Goal: Transaction & Acquisition: Download file/media

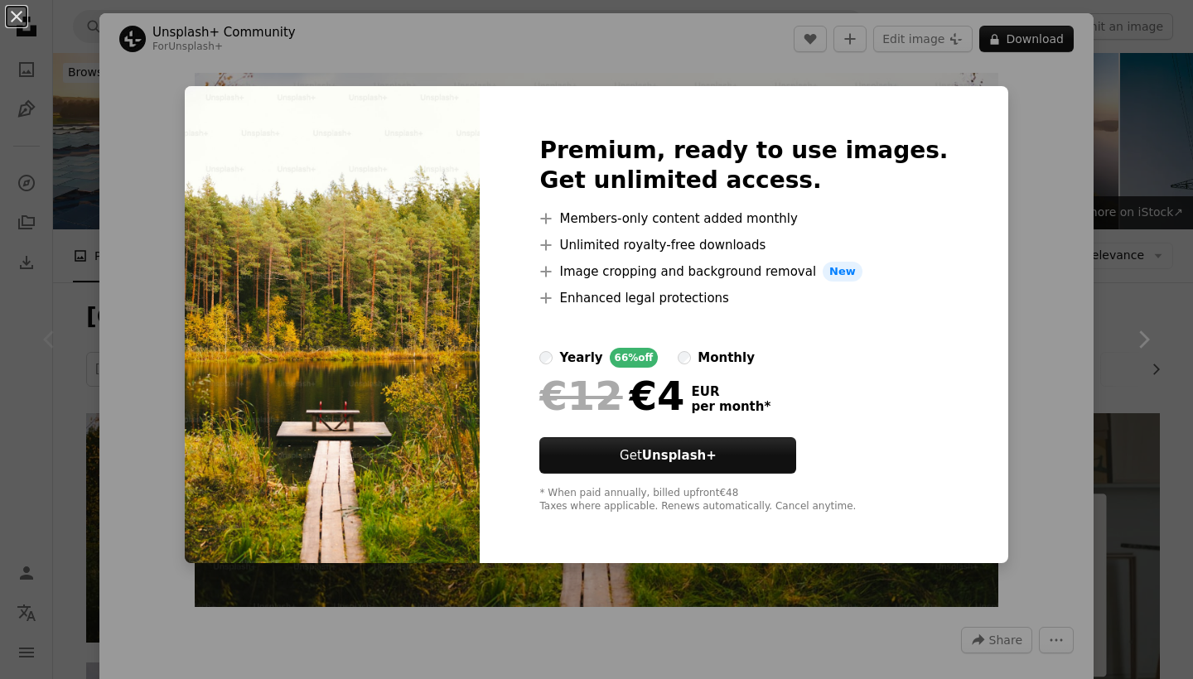
scroll to position [264, 0]
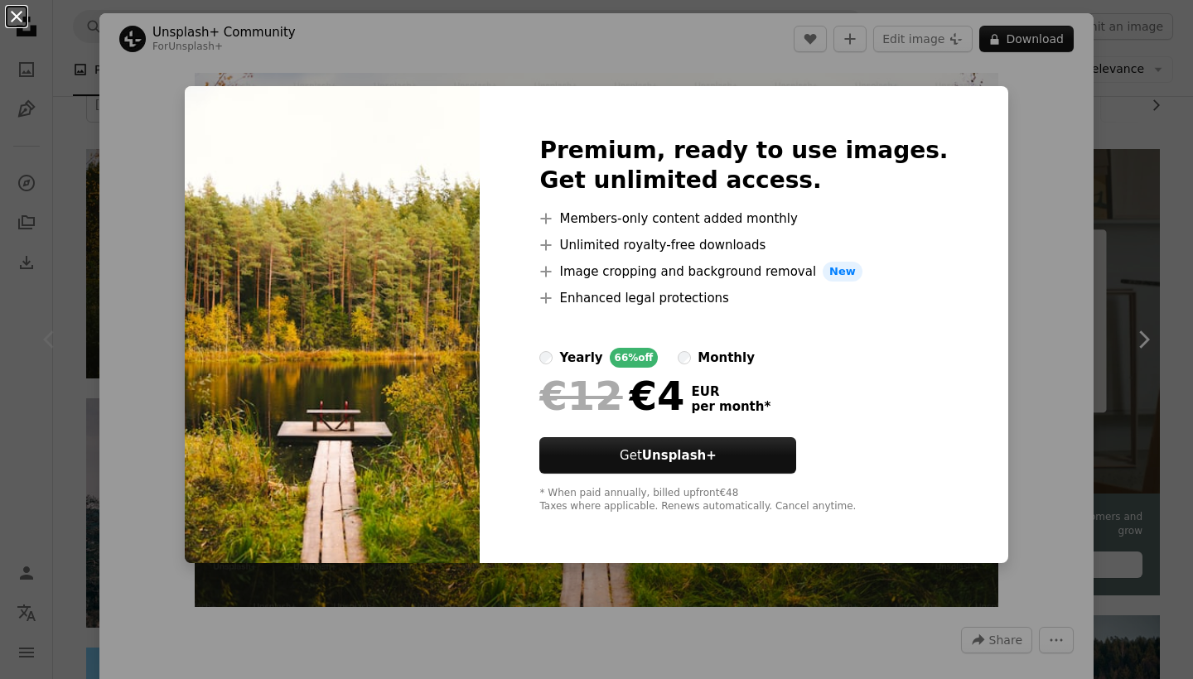
click at [12, 16] on button "An X shape" at bounding box center [17, 17] width 20 height 20
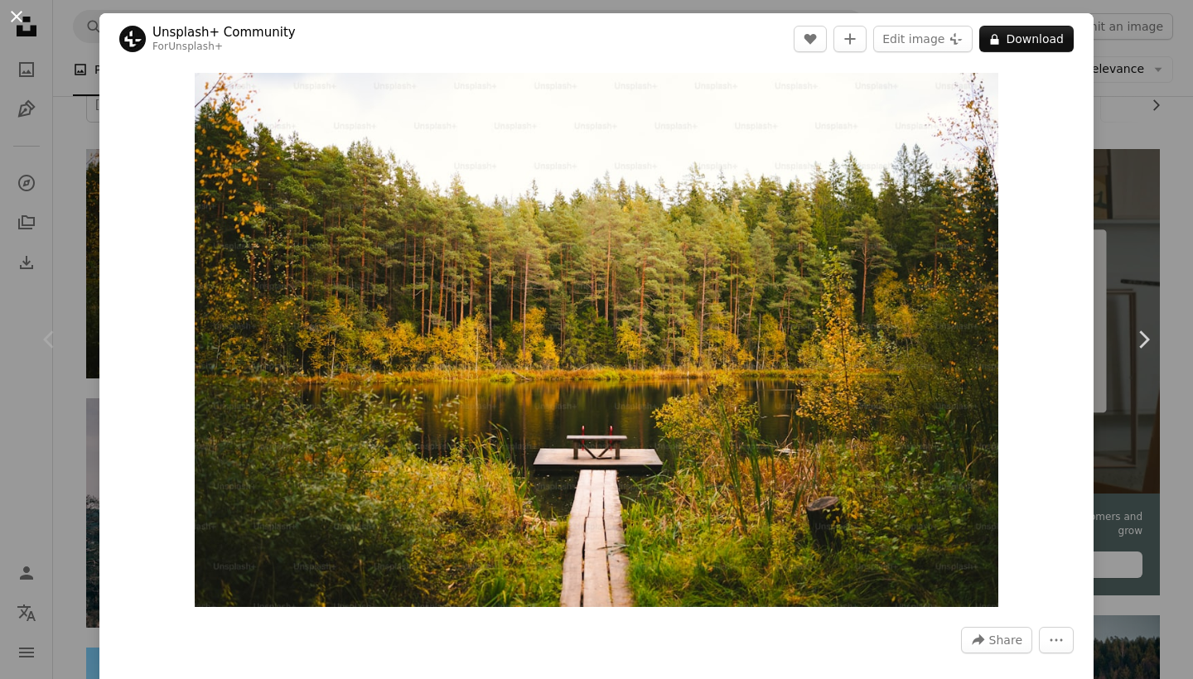
click at [11, 15] on button "An X shape" at bounding box center [17, 17] width 20 height 20
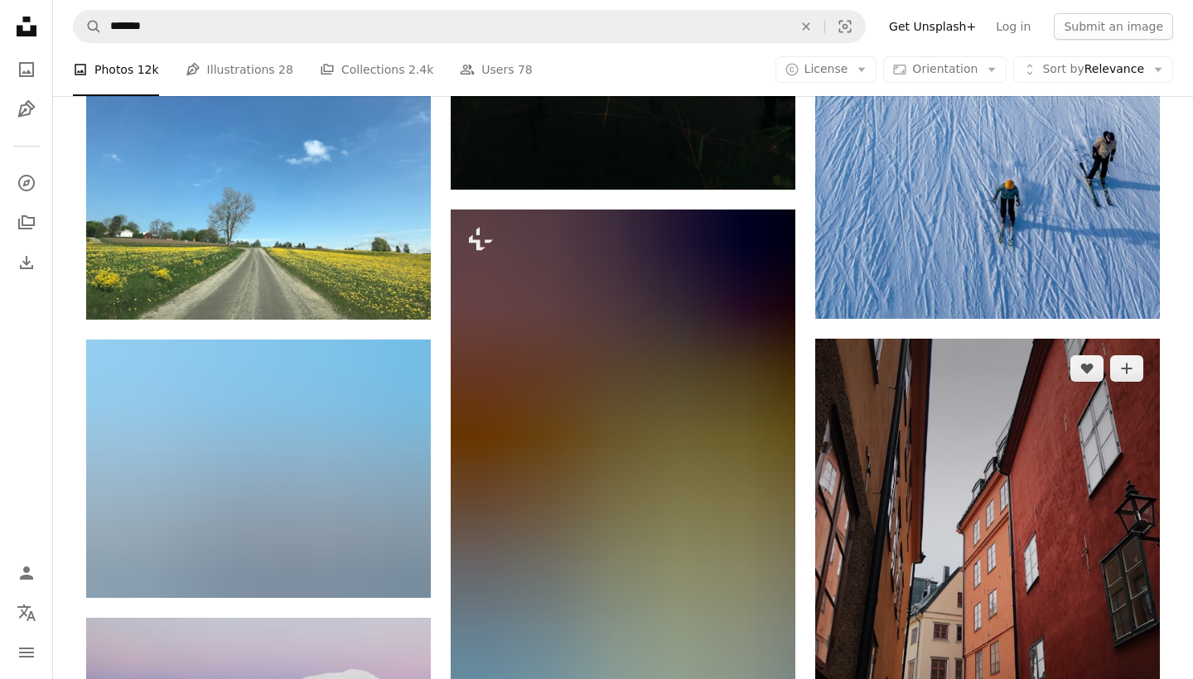
scroll to position [3930, 0]
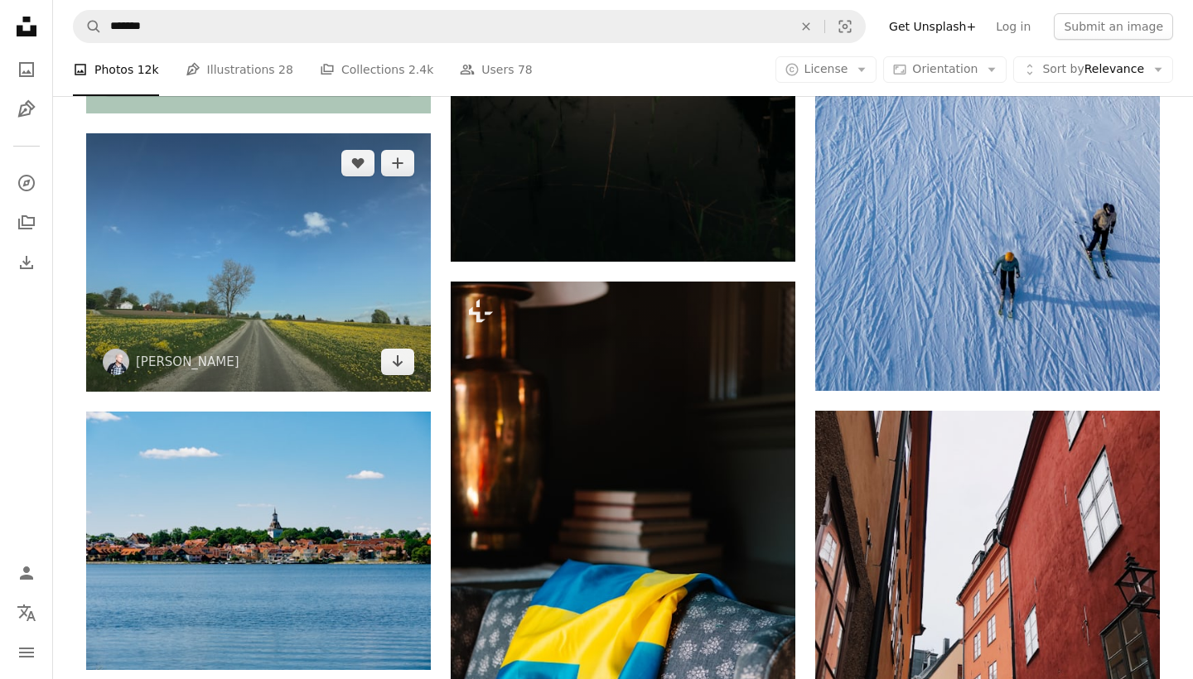
click at [314, 297] on img at bounding box center [258, 262] width 345 height 259
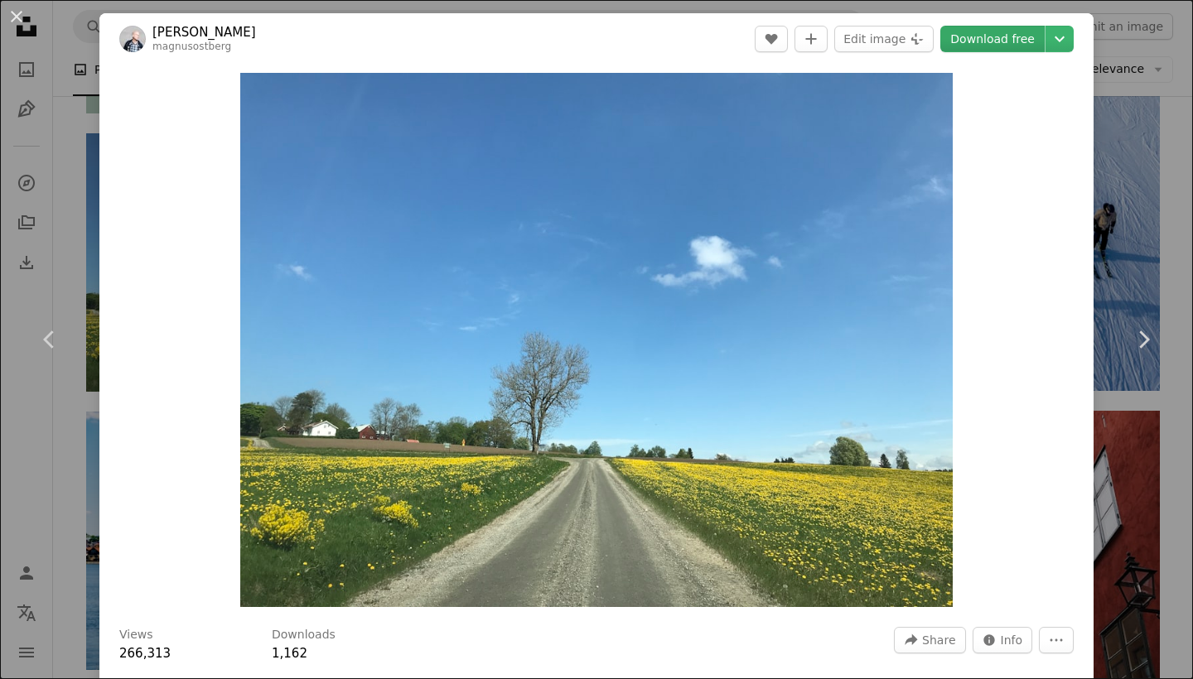
click at [992, 34] on link "Download free" at bounding box center [992, 39] width 104 height 27
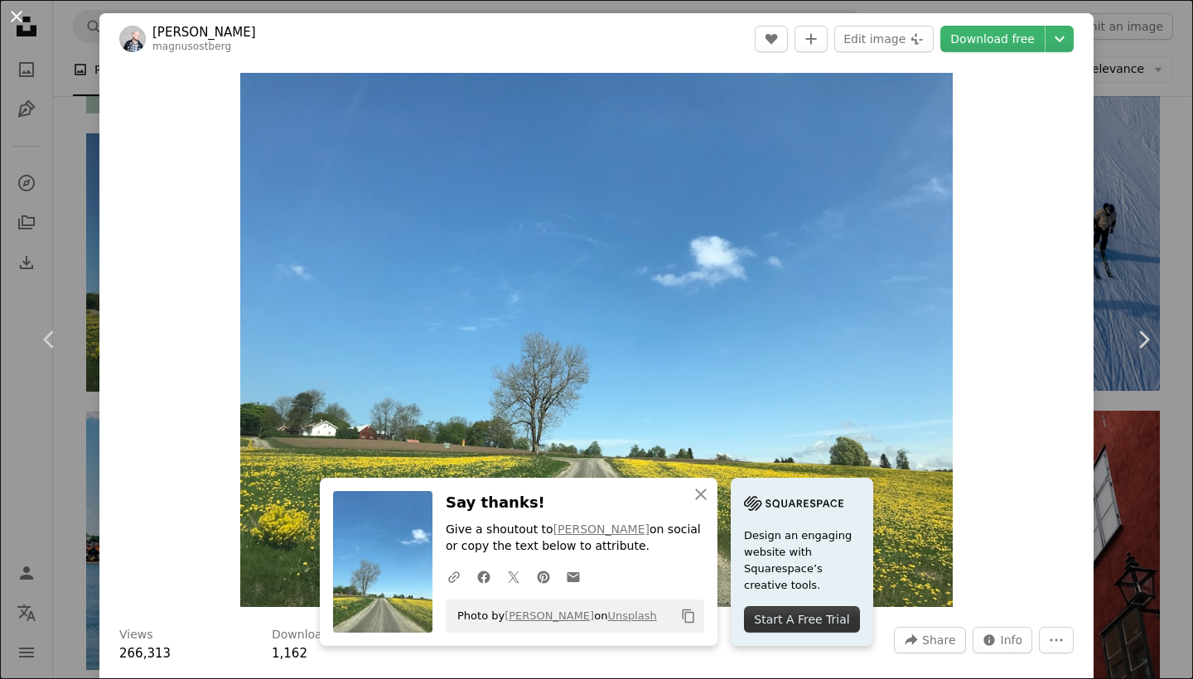
click at [17, 18] on button "An X shape" at bounding box center [17, 17] width 20 height 20
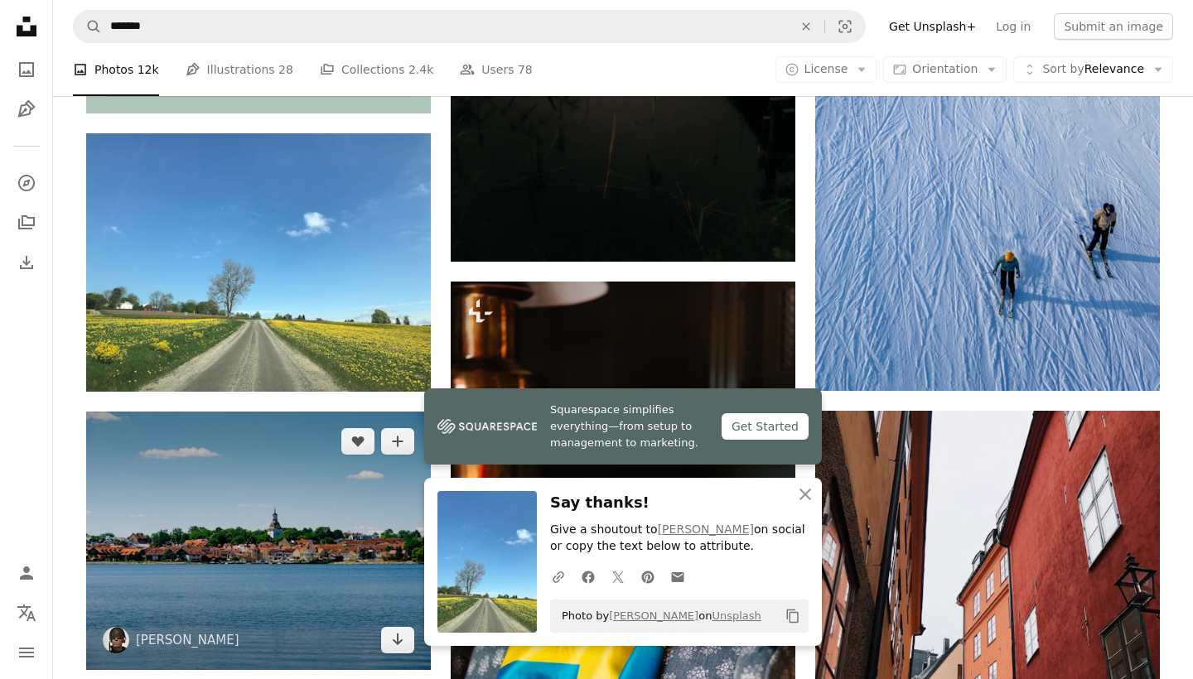
click at [336, 548] on img at bounding box center [258, 541] width 345 height 259
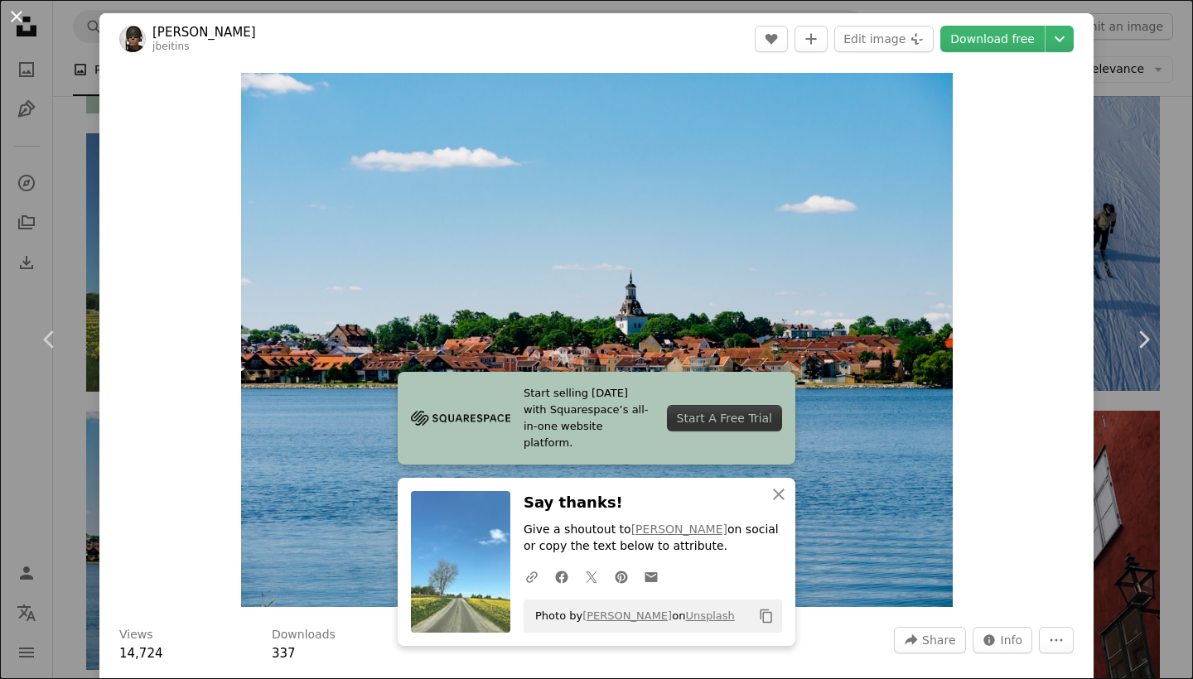
click at [13, 12] on button "An X shape" at bounding box center [17, 17] width 20 height 20
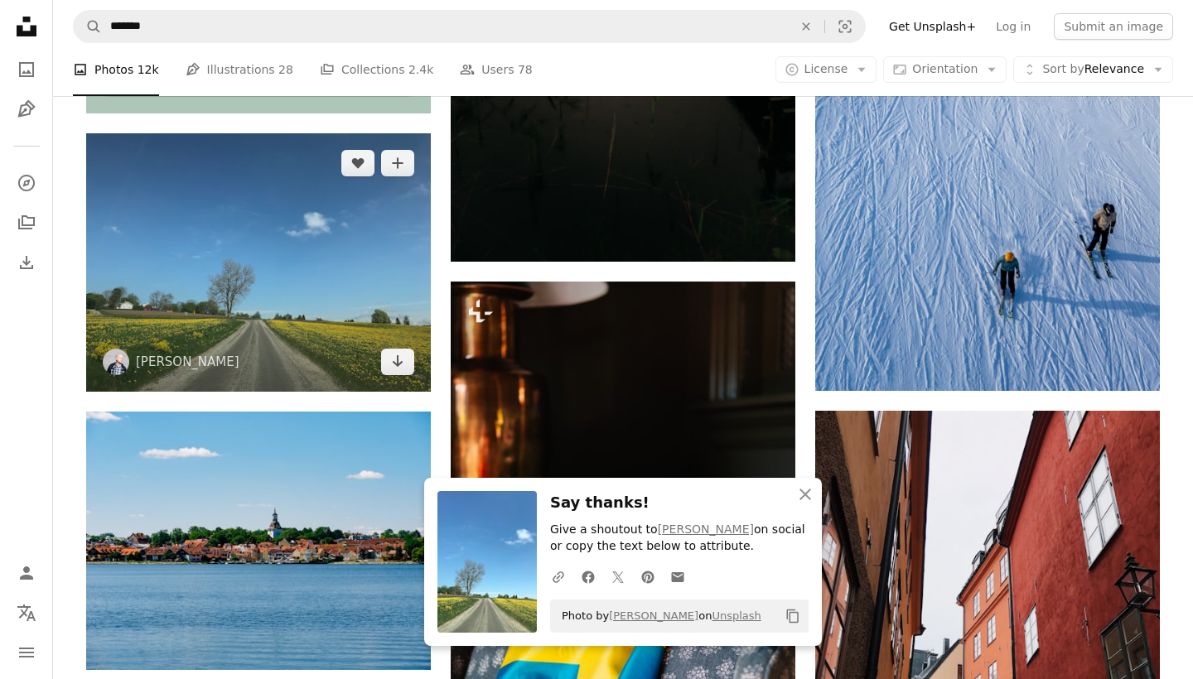
click at [250, 280] on img at bounding box center [258, 262] width 345 height 259
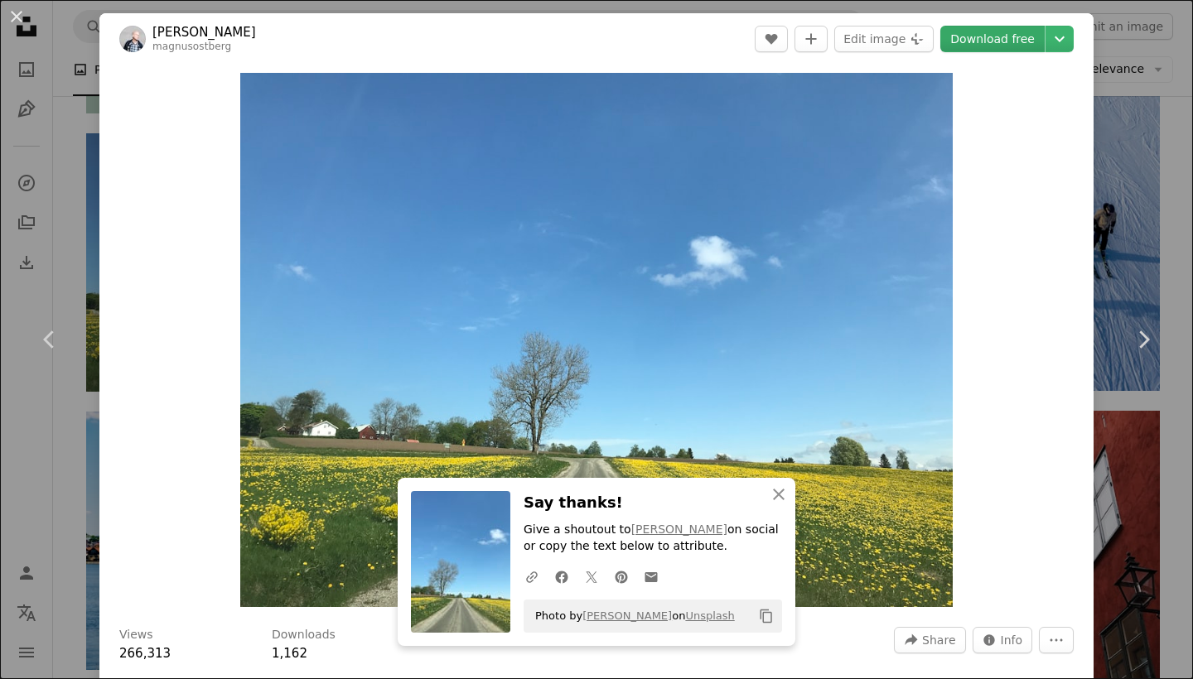
click at [984, 46] on link "Download free" at bounding box center [992, 39] width 104 height 27
click at [13, 13] on button "An X shape" at bounding box center [17, 17] width 20 height 20
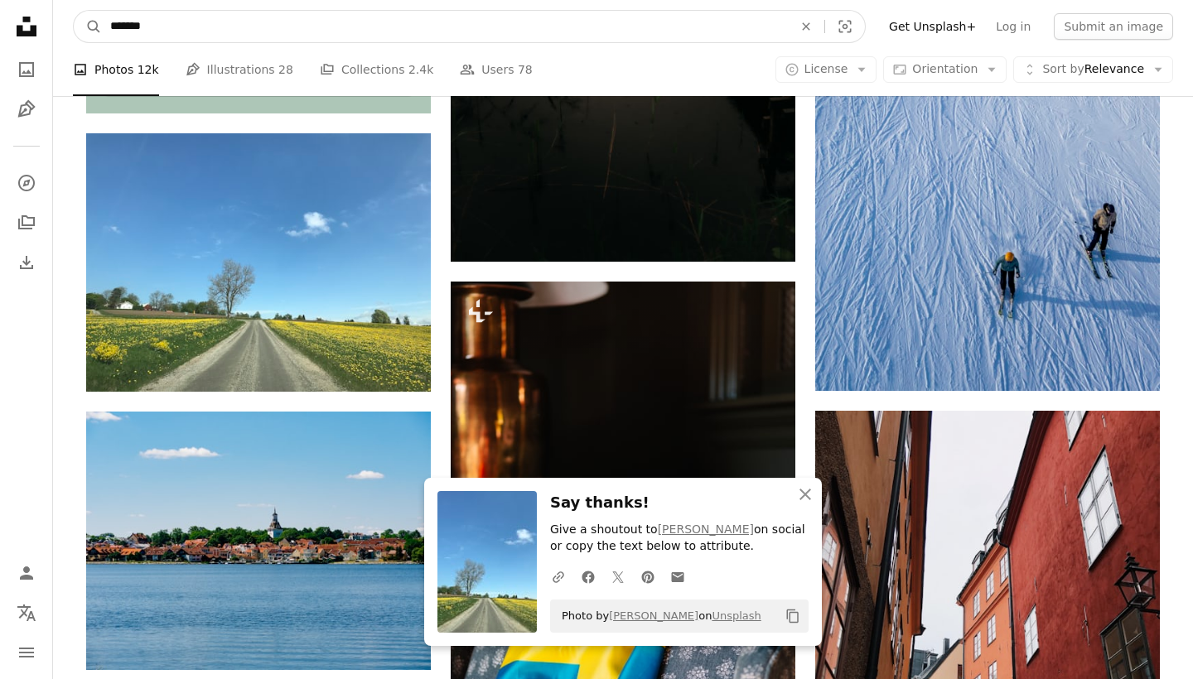
click at [259, 28] on input "*******" at bounding box center [445, 26] width 686 height 31
type input "**********"
click at [88, 27] on button "A magnifying glass" at bounding box center [88, 26] width 28 height 31
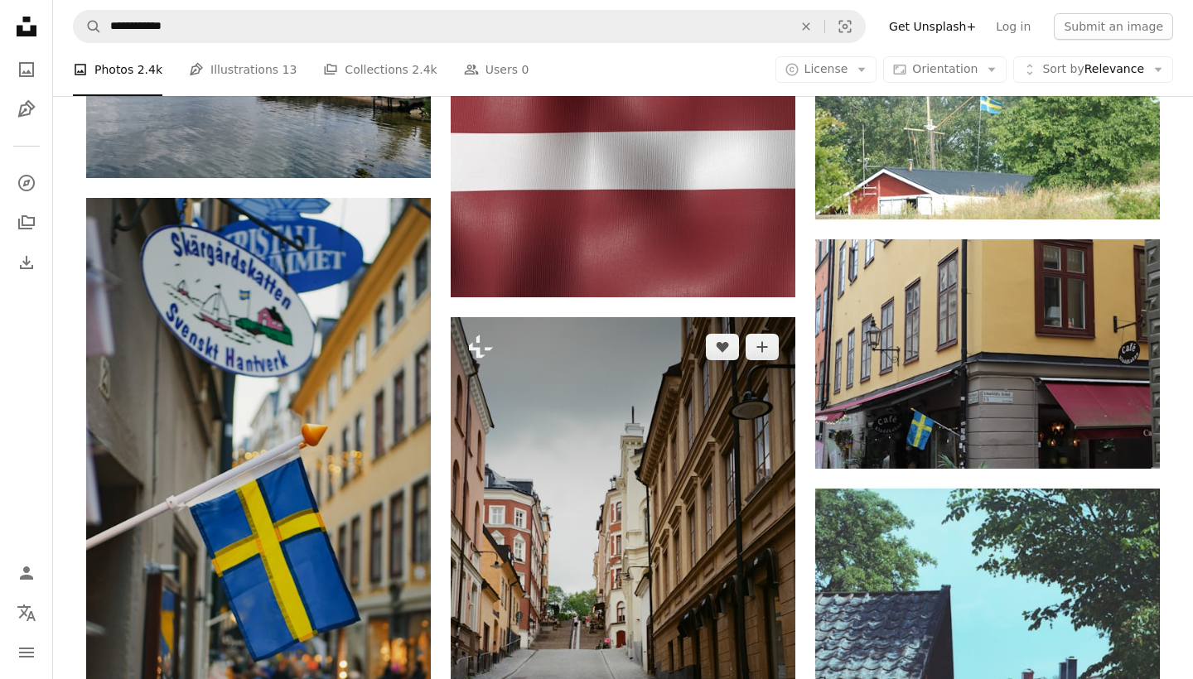
scroll to position [4696, 0]
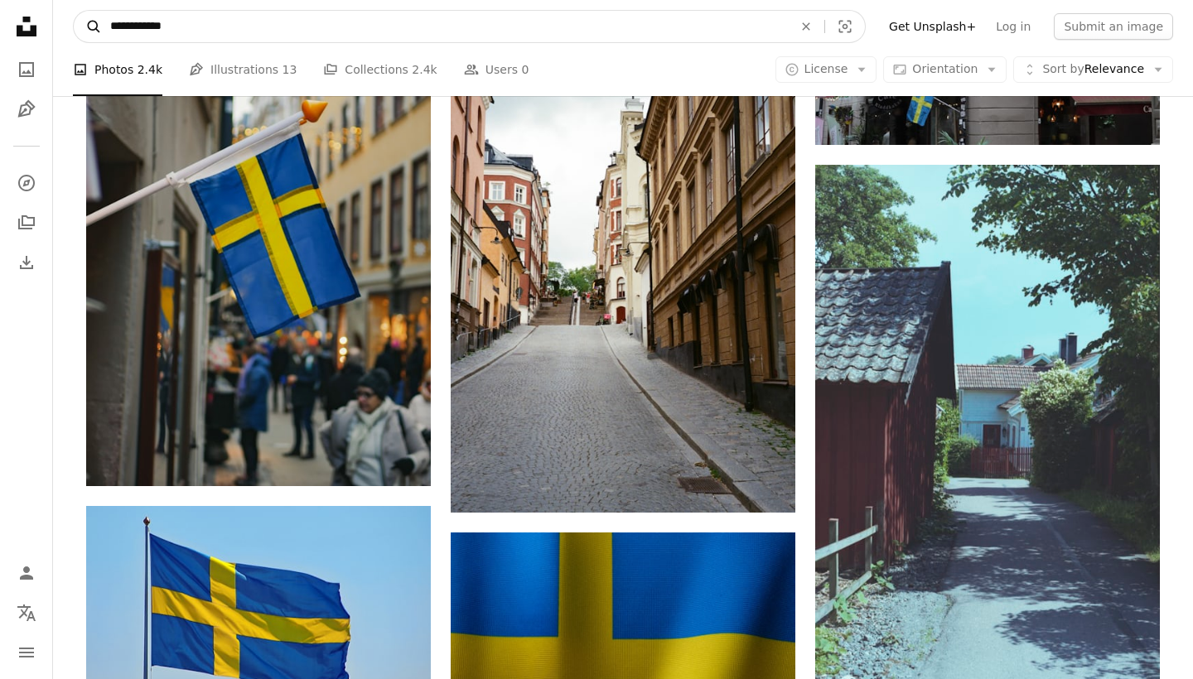
drag, startPoint x: 152, startPoint y: 28, endPoint x: 74, endPoint y: 28, distance: 78.7
click at [74, 28] on form "**********" at bounding box center [469, 26] width 793 height 33
type input "****"
click at [88, 27] on button "A magnifying glass" at bounding box center [88, 26] width 28 height 31
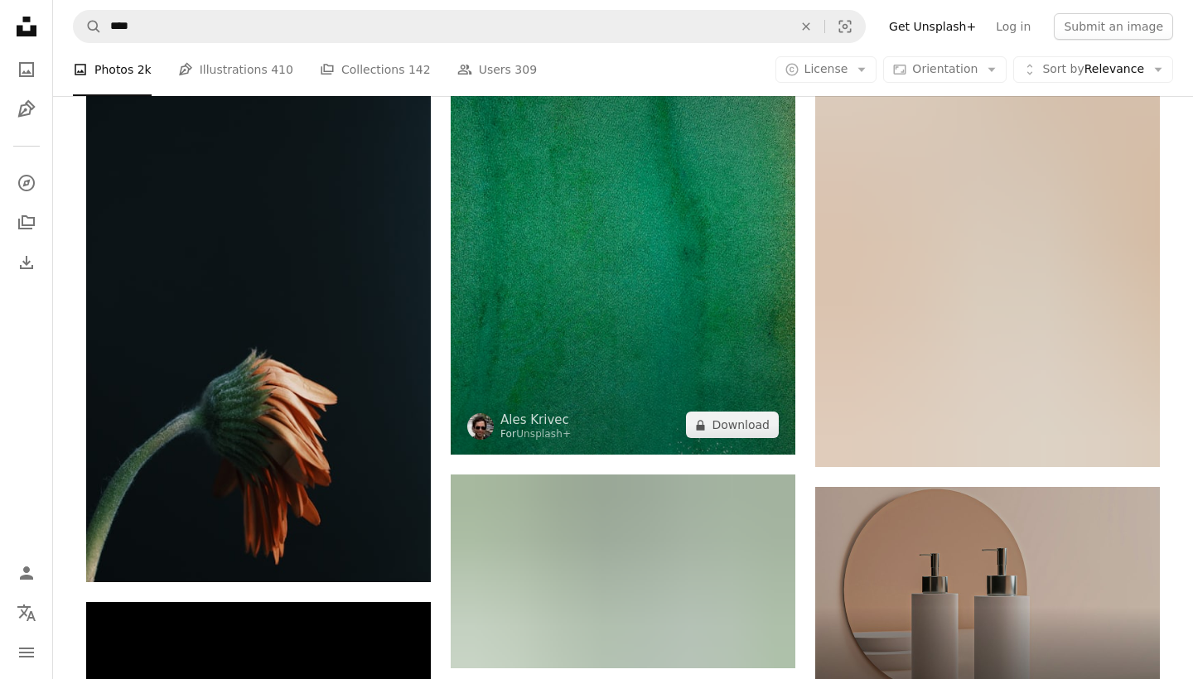
scroll to position [5482, 0]
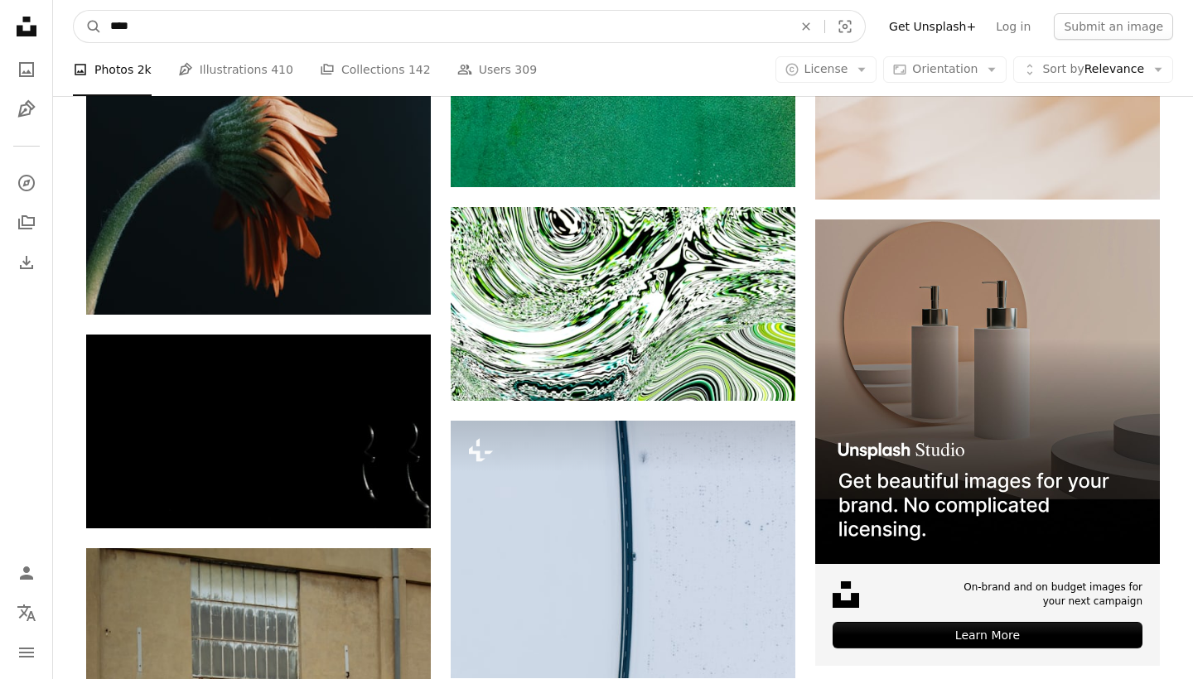
drag, startPoint x: 178, startPoint y: 25, endPoint x: 14, endPoint y: 23, distance: 164.1
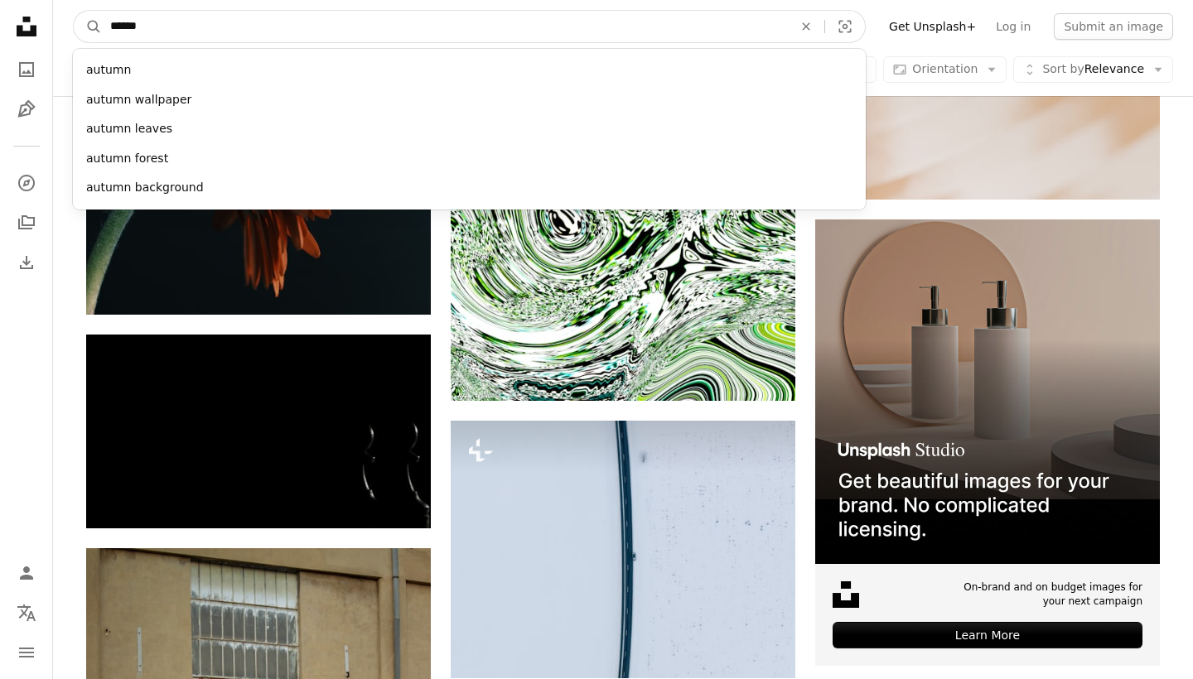
type input "******"
click at [88, 27] on button "A magnifying glass" at bounding box center [88, 26] width 28 height 31
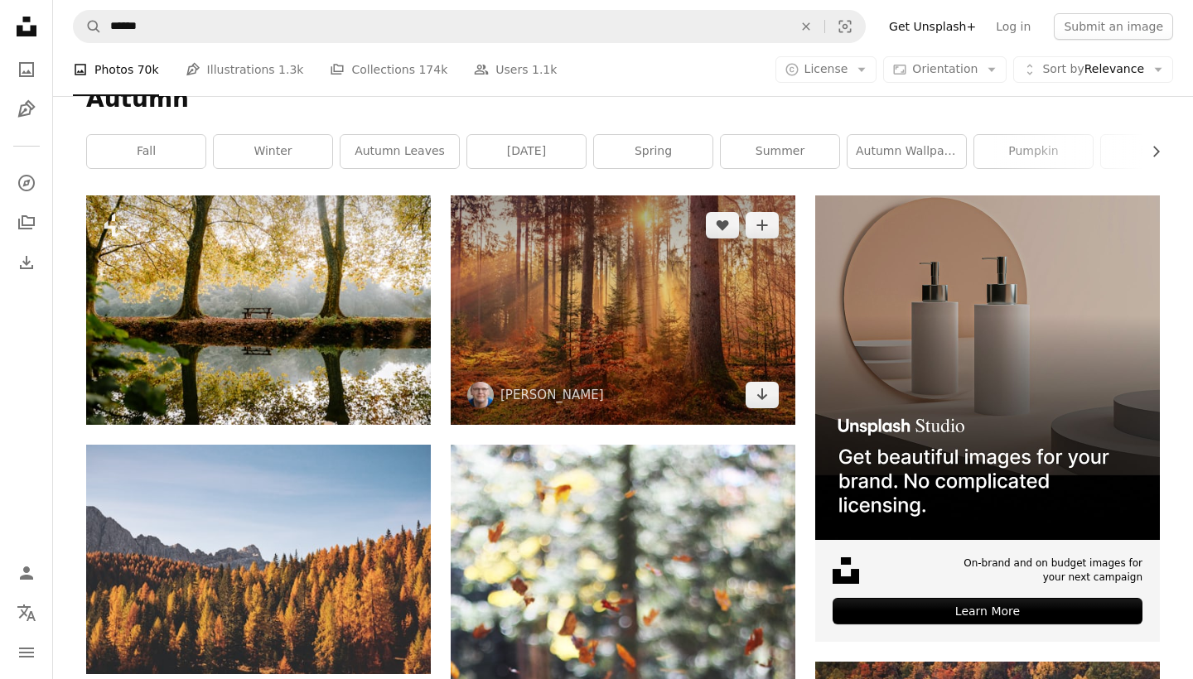
scroll to position [230, 0]
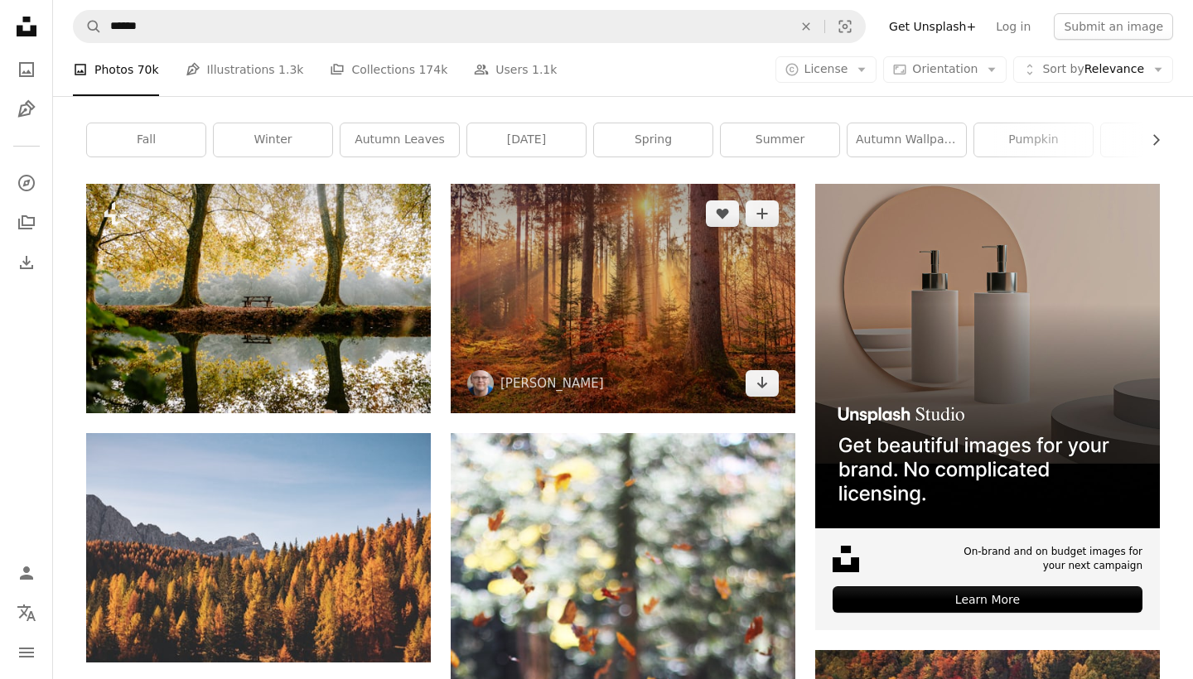
click at [619, 350] on img at bounding box center [623, 299] width 345 height 230
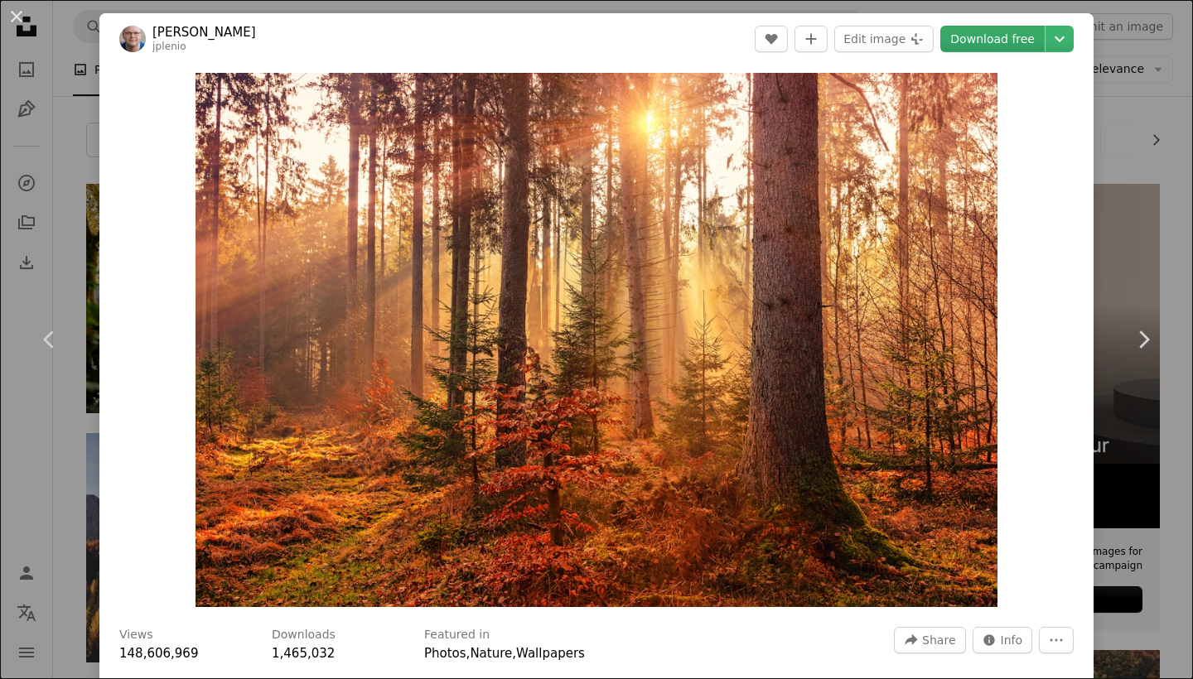
click at [994, 34] on link "Download free" at bounding box center [992, 39] width 104 height 27
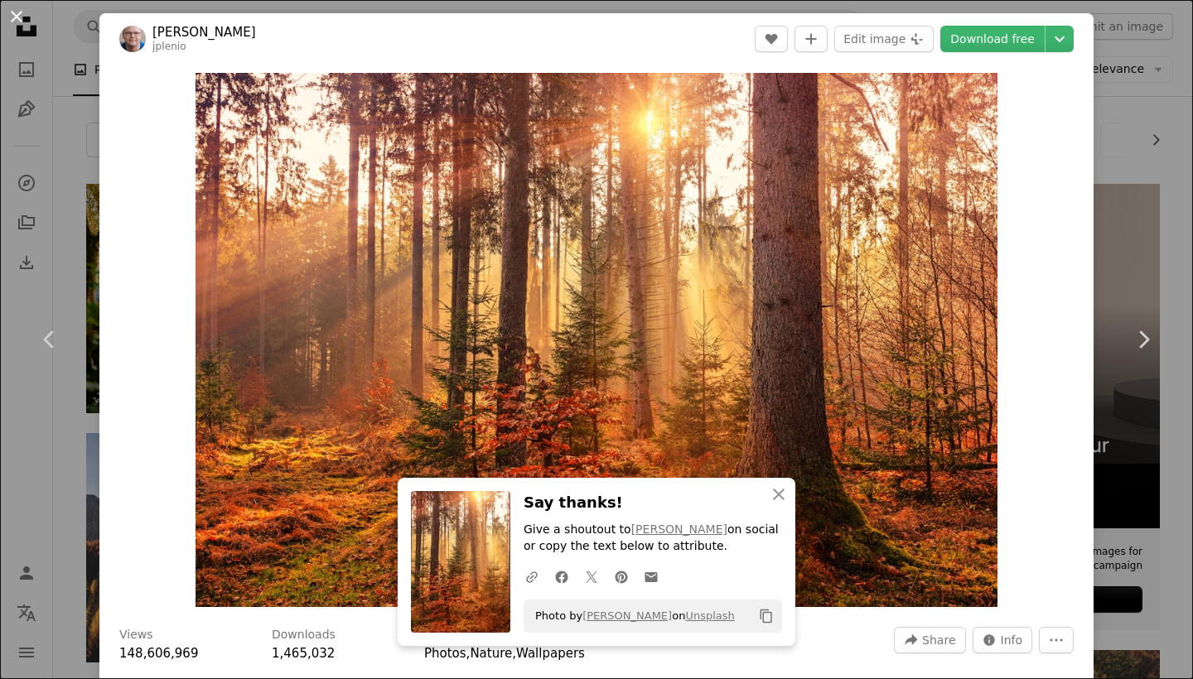
click at [17, 20] on button "An X shape" at bounding box center [17, 17] width 20 height 20
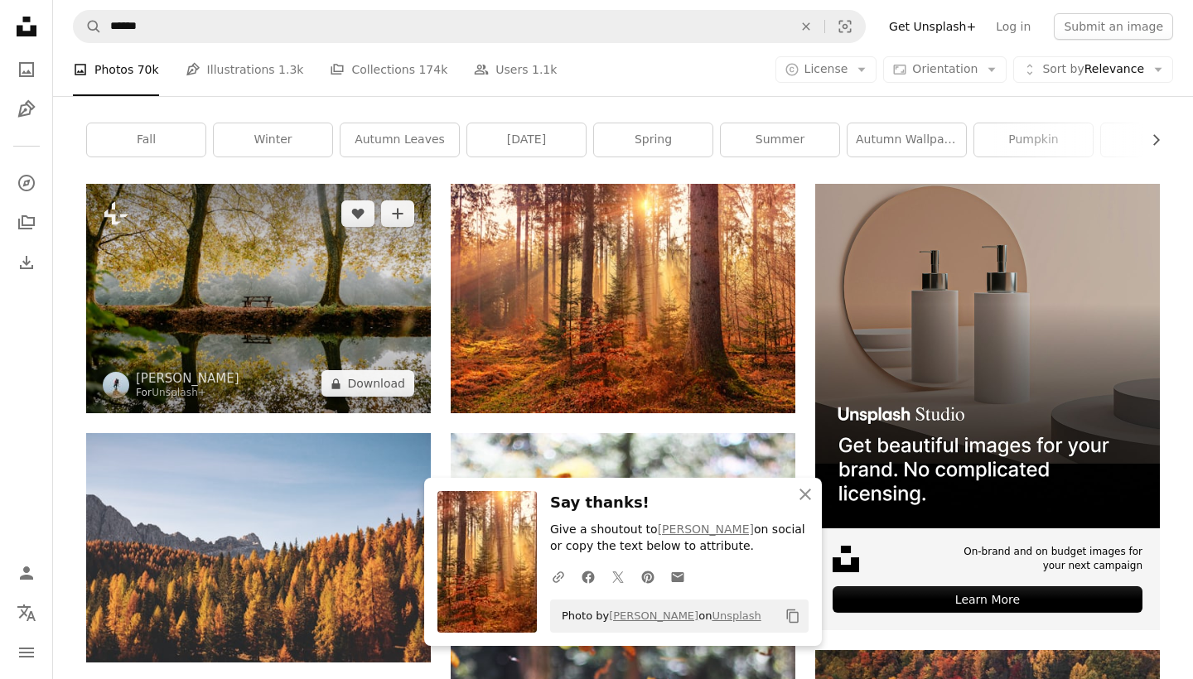
click at [382, 361] on img at bounding box center [258, 299] width 345 height 230
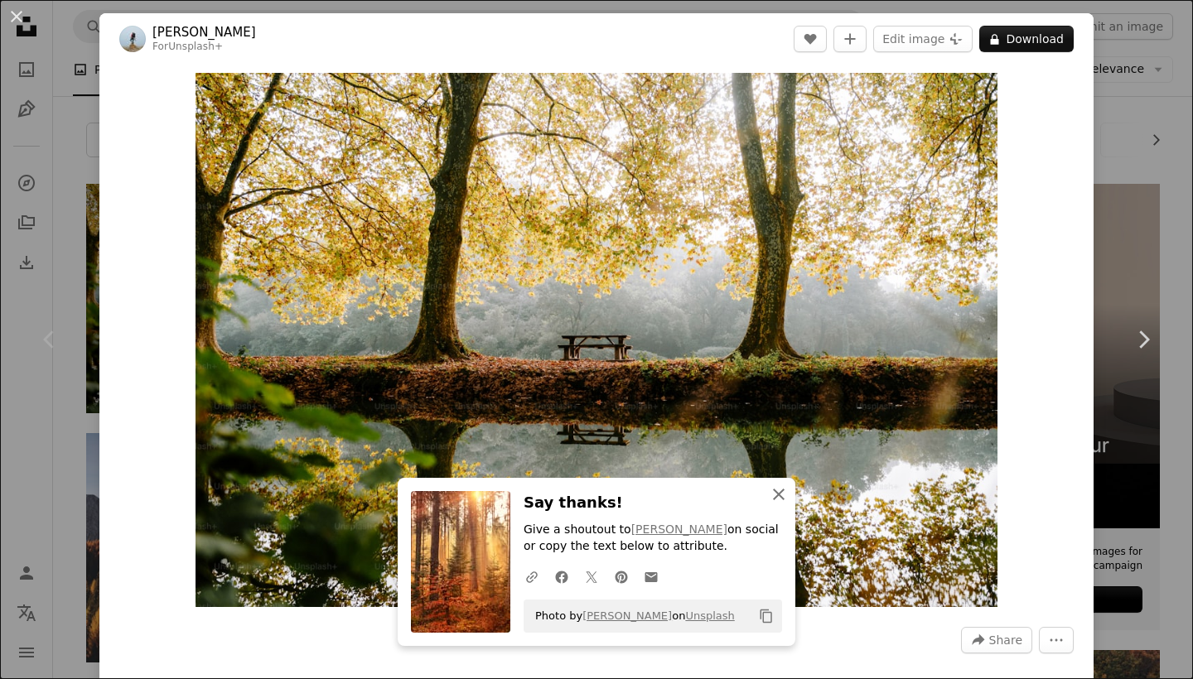
click at [779, 494] on icon "An X shape" at bounding box center [779, 495] width 20 height 20
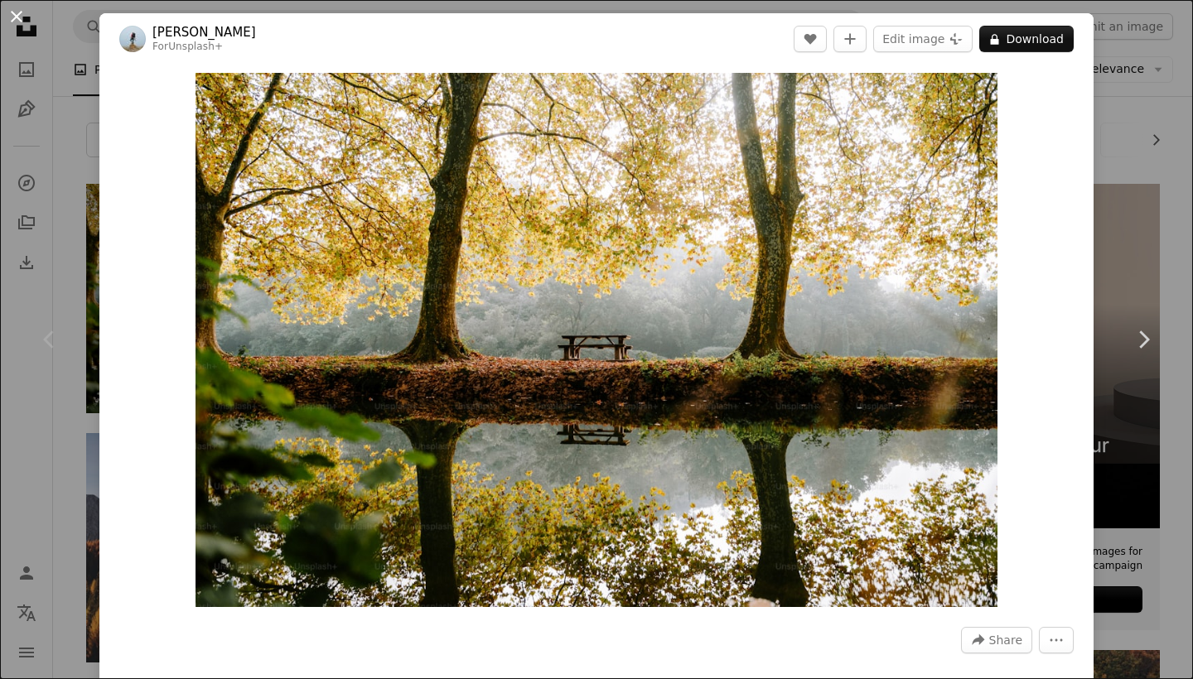
click at [18, 21] on button "An X shape" at bounding box center [17, 17] width 20 height 20
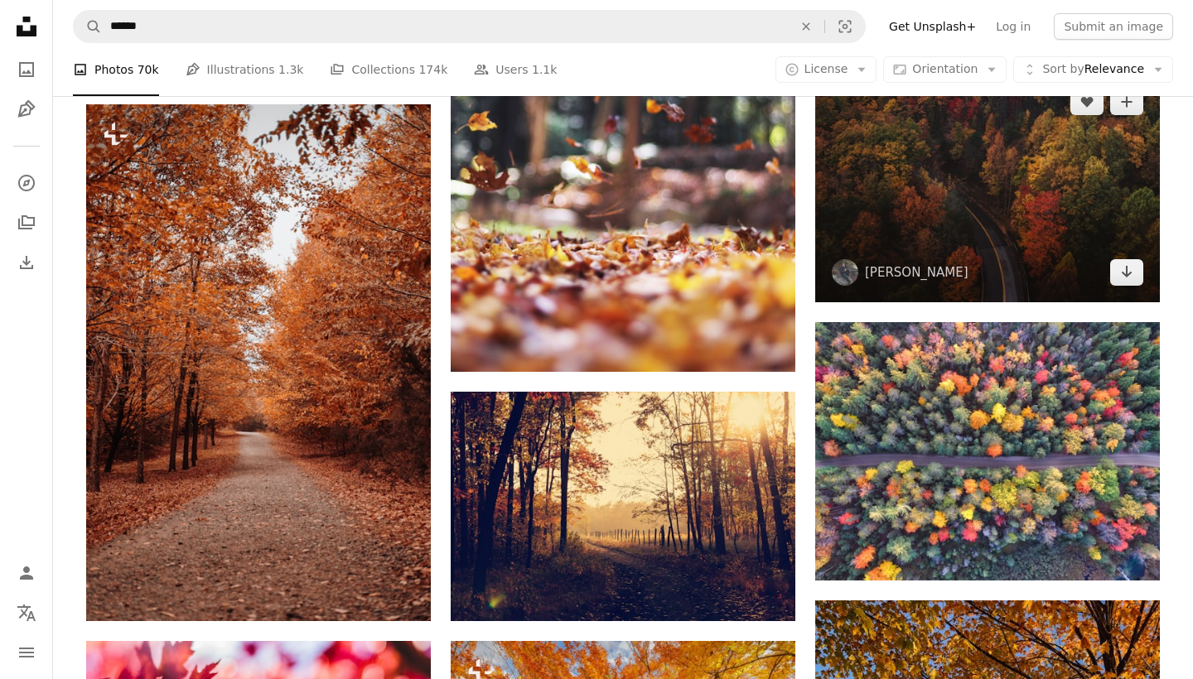
scroll to position [934, 0]
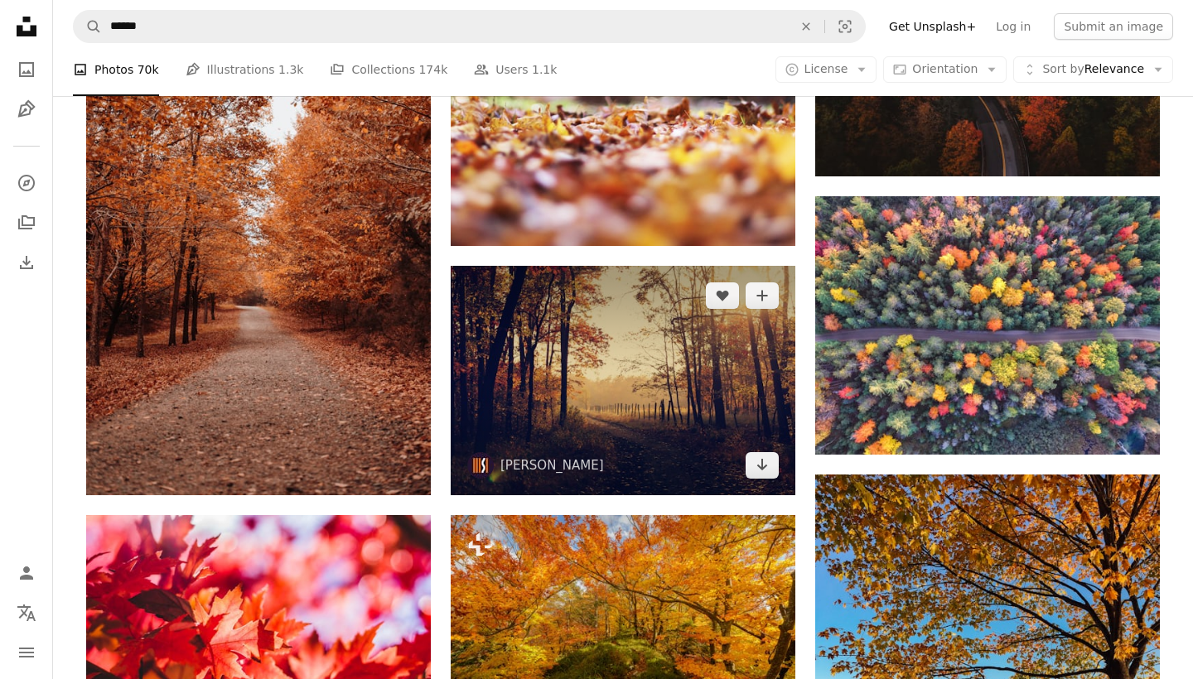
click at [659, 334] on img at bounding box center [623, 381] width 345 height 230
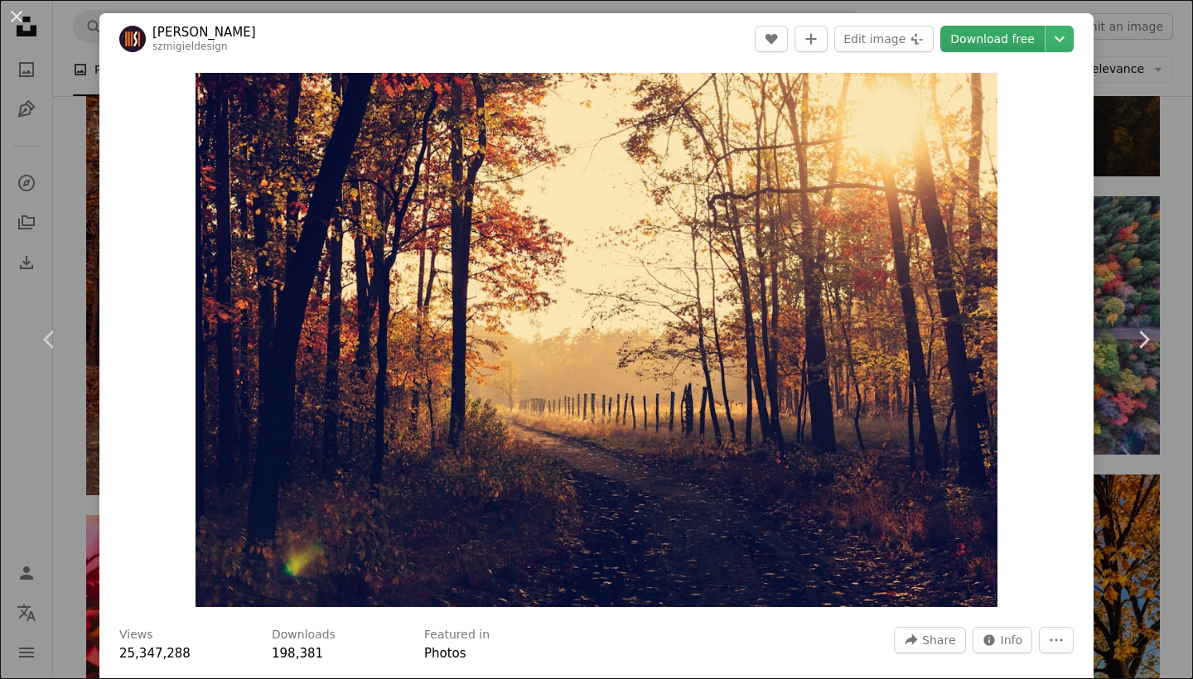
click at [980, 37] on link "Download free" at bounding box center [992, 39] width 104 height 27
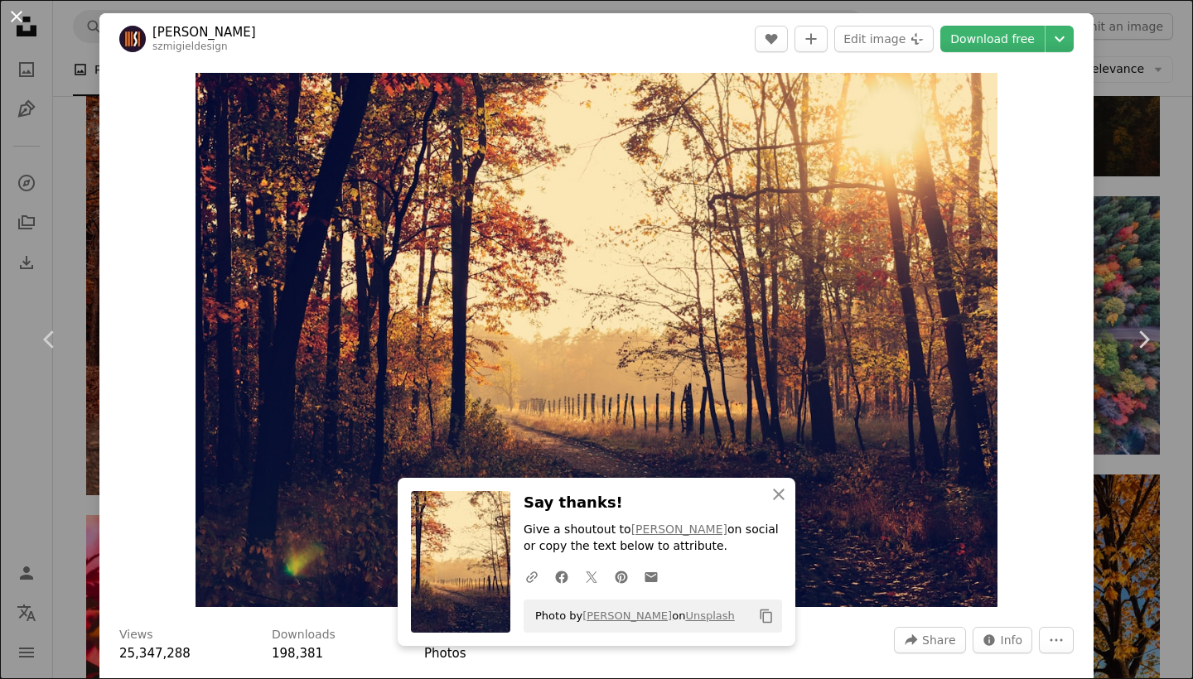
click at [19, 14] on button "An X shape" at bounding box center [17, 17] width 20 height 20
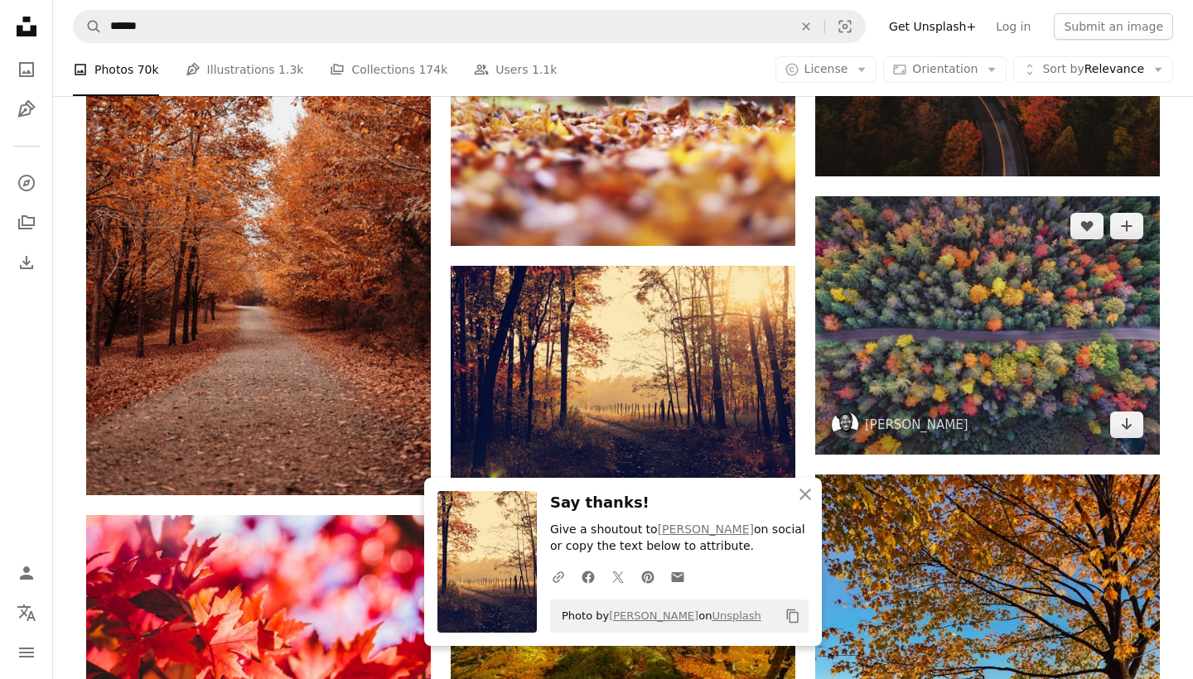
click at [939, 336] on img at bounding box center [987, 325] width 345 height 259
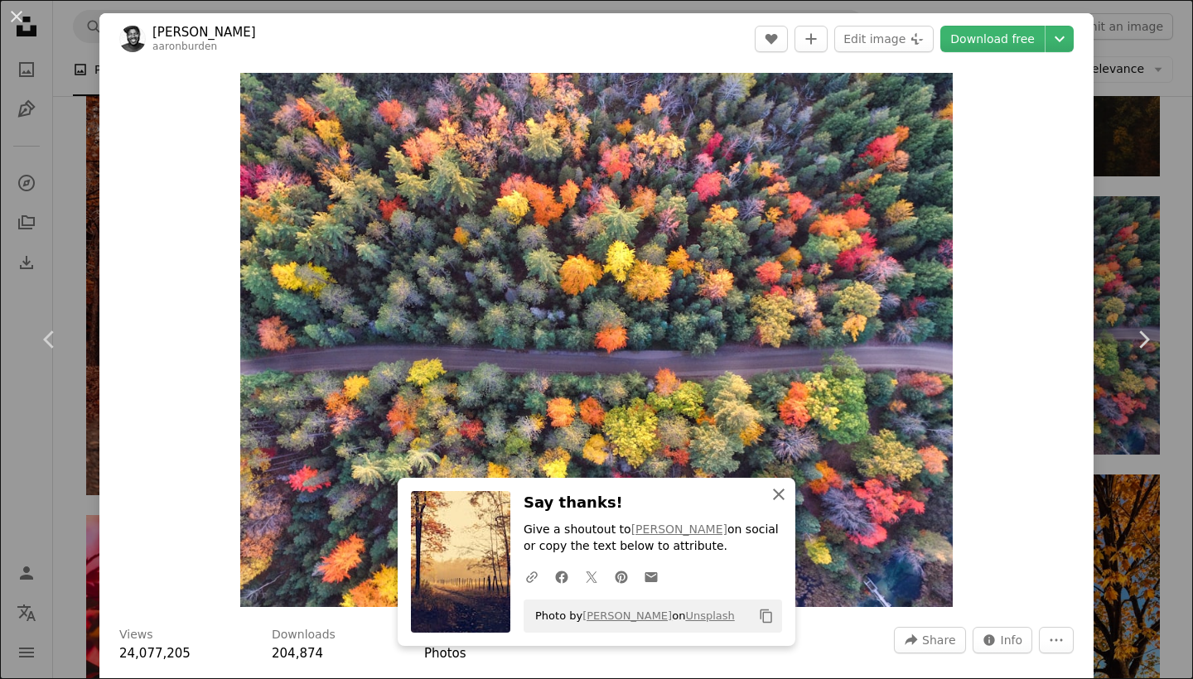
click at [778, 496] on icon "button" at bounding box center [779, 495] width 12 height 12
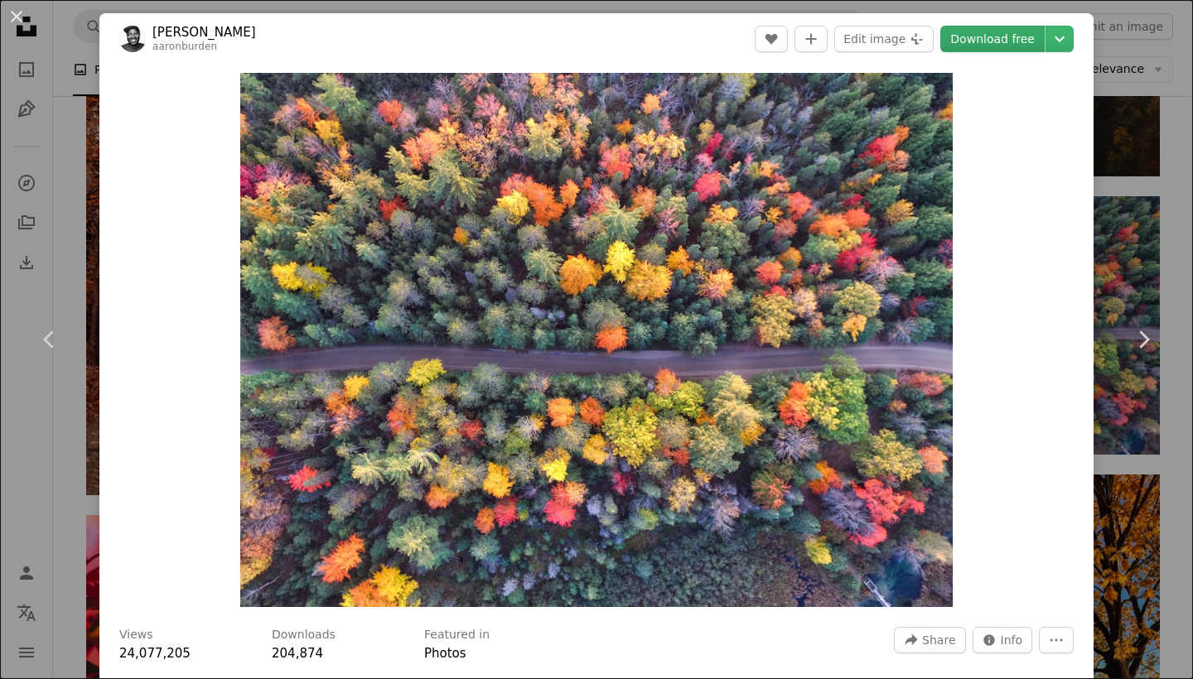
click at [990, 41] on link "Download free" at bounding box center [992, 39] width 104 height 27
